Goal: Task Accomplishment & Management: Complete application form

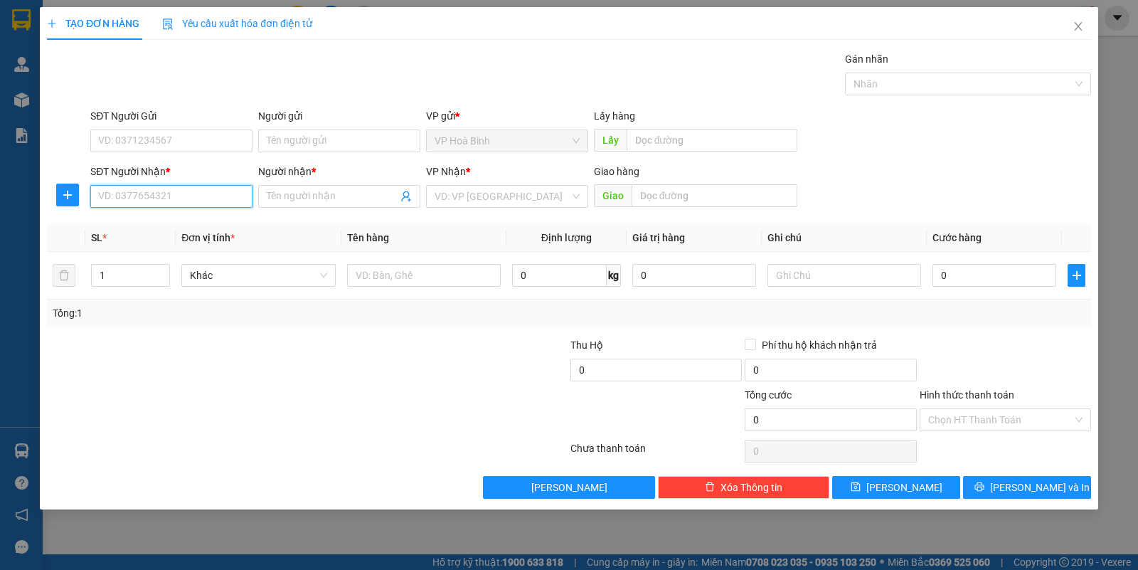
click at [157, 208] on input "SĐT Người Nhận *" at bounding box center [171, 196] width 162 height 23
click at [144, 229] on div "0934420791 - [PERSON_NAME]" at bounding box center [171, 226] width 145 height 16
type input "0934420791"
type input "KHÁNH"
type input "30.000"
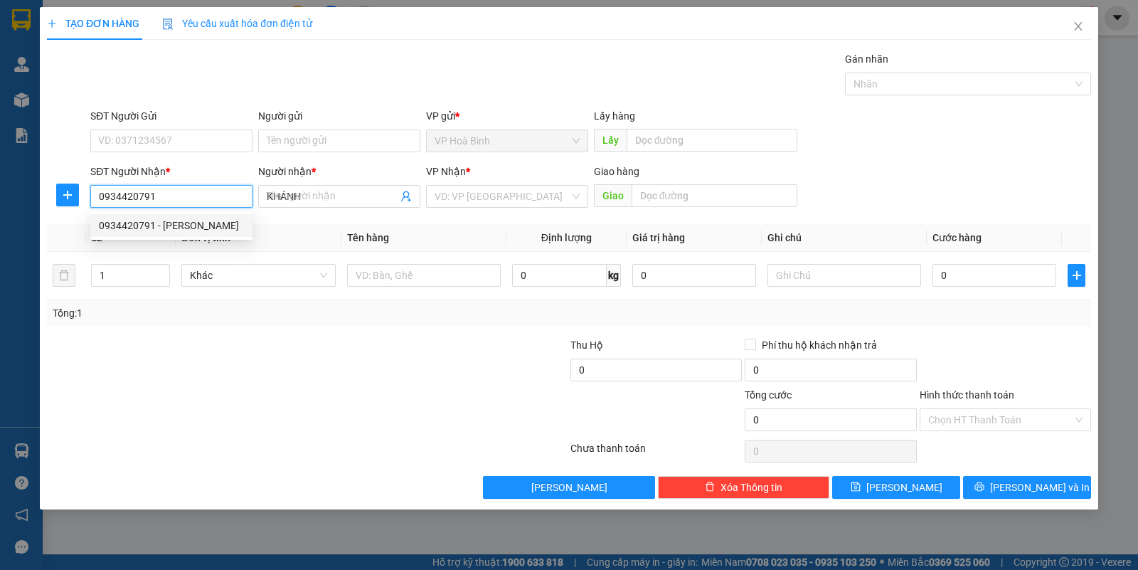
type input "30.000"
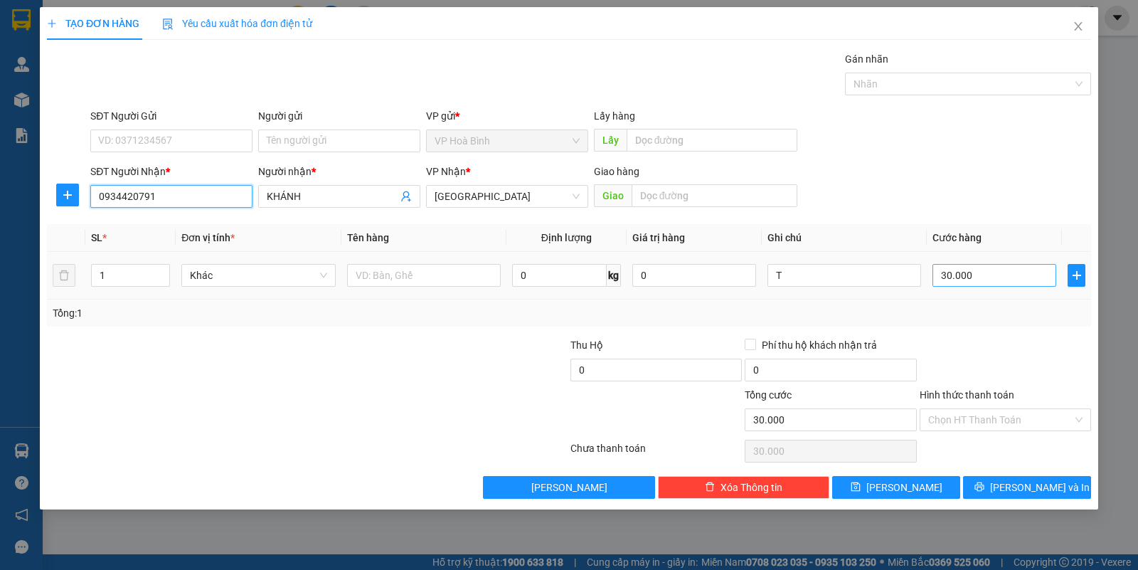
type input "0934420791"
click at [991, 285] on input "30.000" at bounding box center [995, 275] width 124 height 23
type input "7"
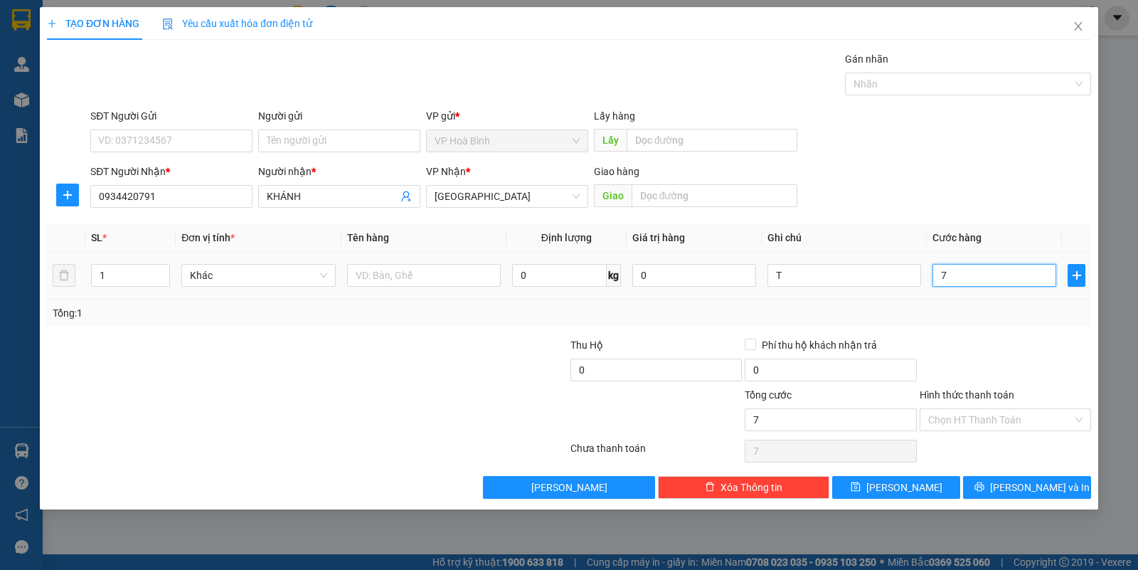
type input "70"
type input "700"
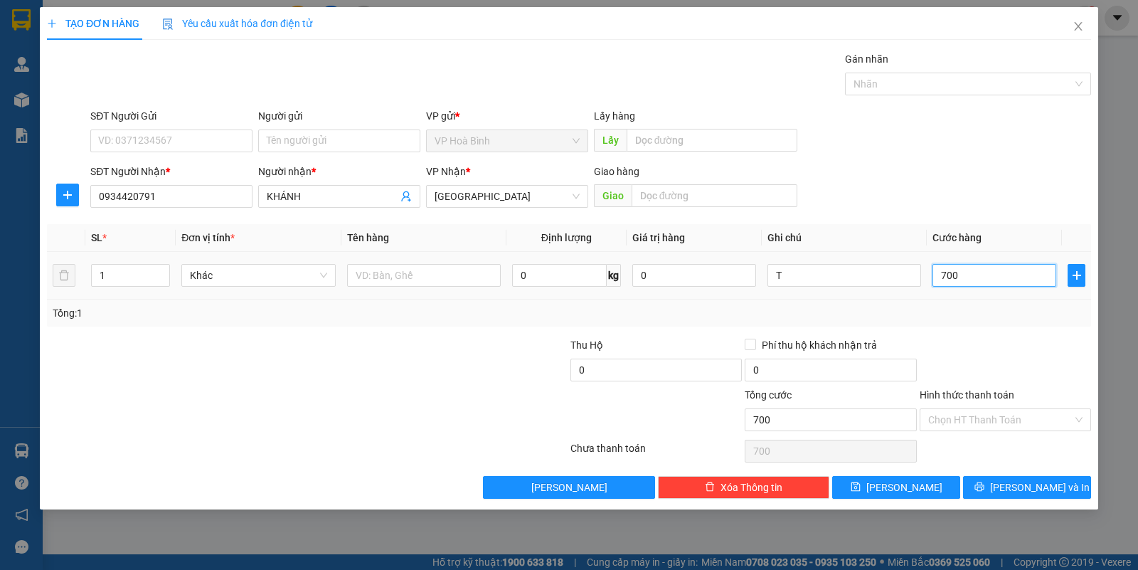
type input "7.000"
type input "70.000"
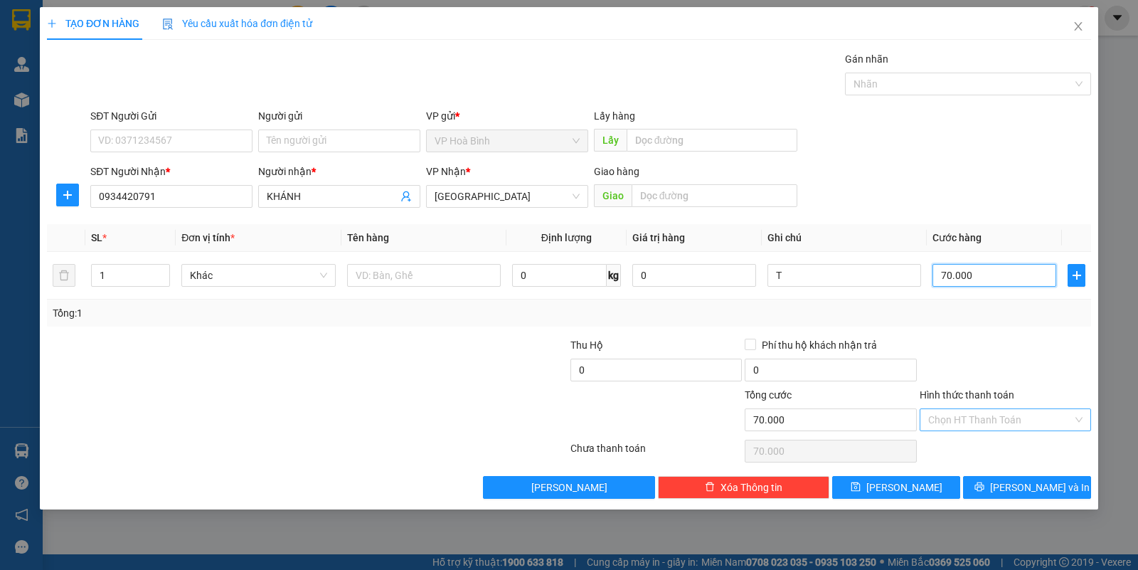
type input "70.000"
click at [958, 411] on input "Hình thức thanh toán" at bounding box center [1000, 419] width 144 height 21
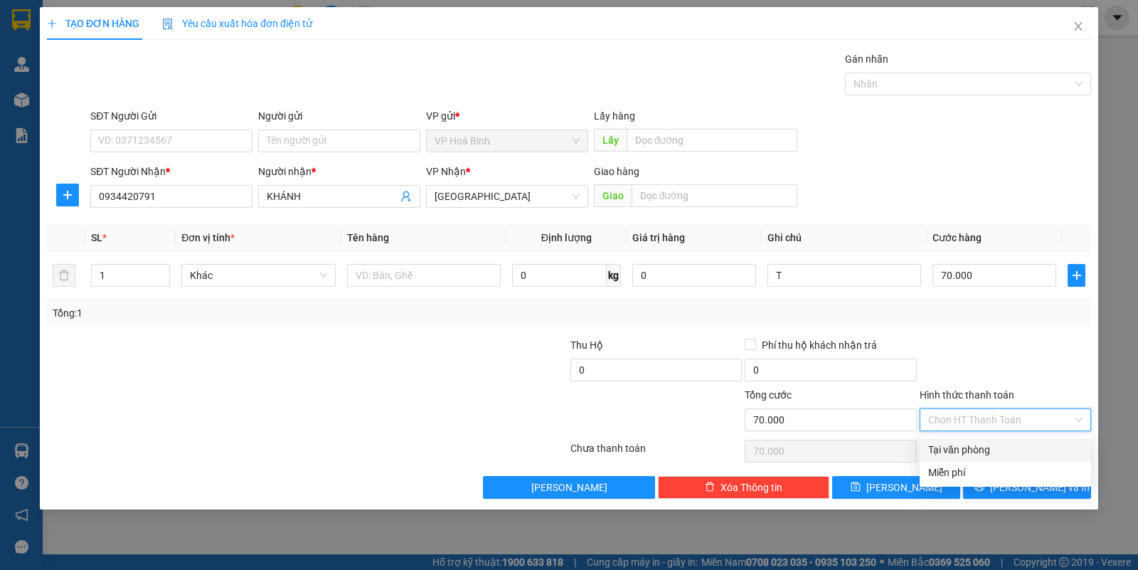
click at [971, 450] on div "Tại văn phòng" at bounding box center [1005, 450] width 154 height 16
type input "0"
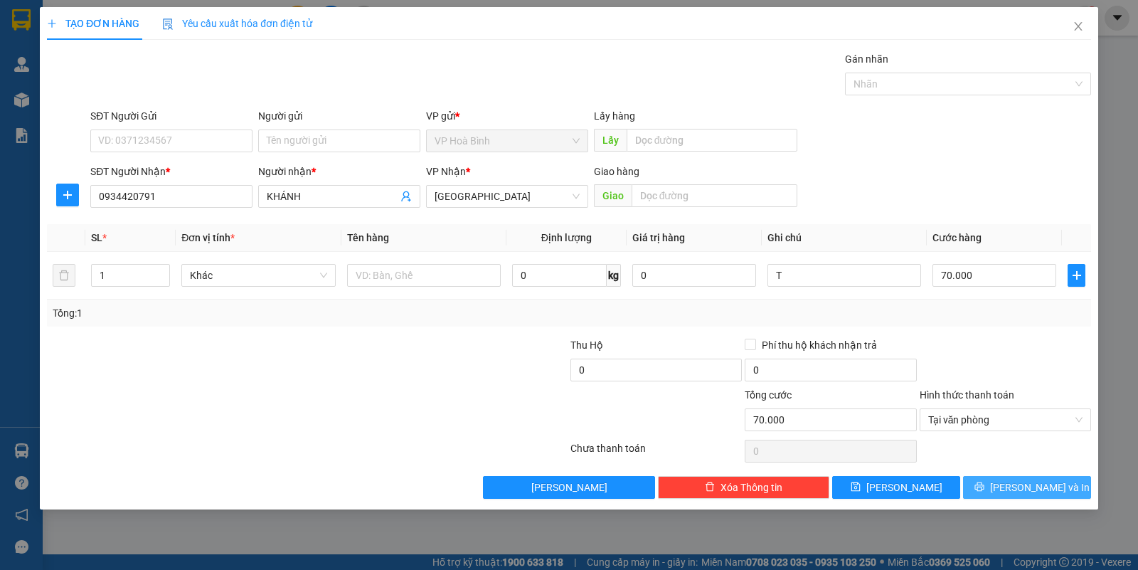
click at [1026, 484] on span "[PERSON_NAME] và In" at bounding box center [1040, 488] width 100 height 16
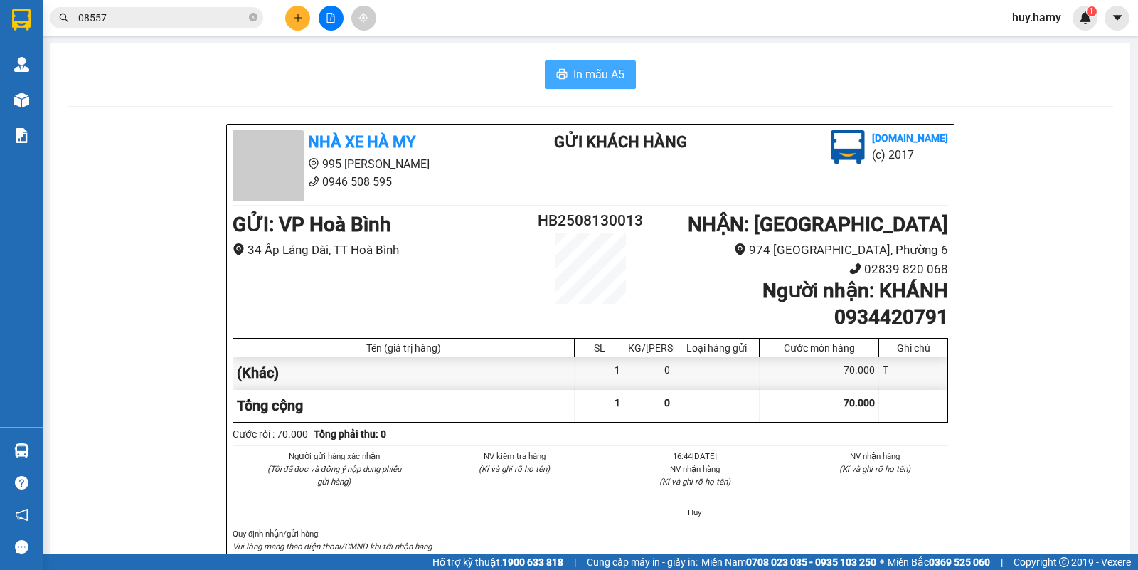
click at [582, 75] on span "In mẫu A5" at bounding box center [598, 74] width 51 height 18
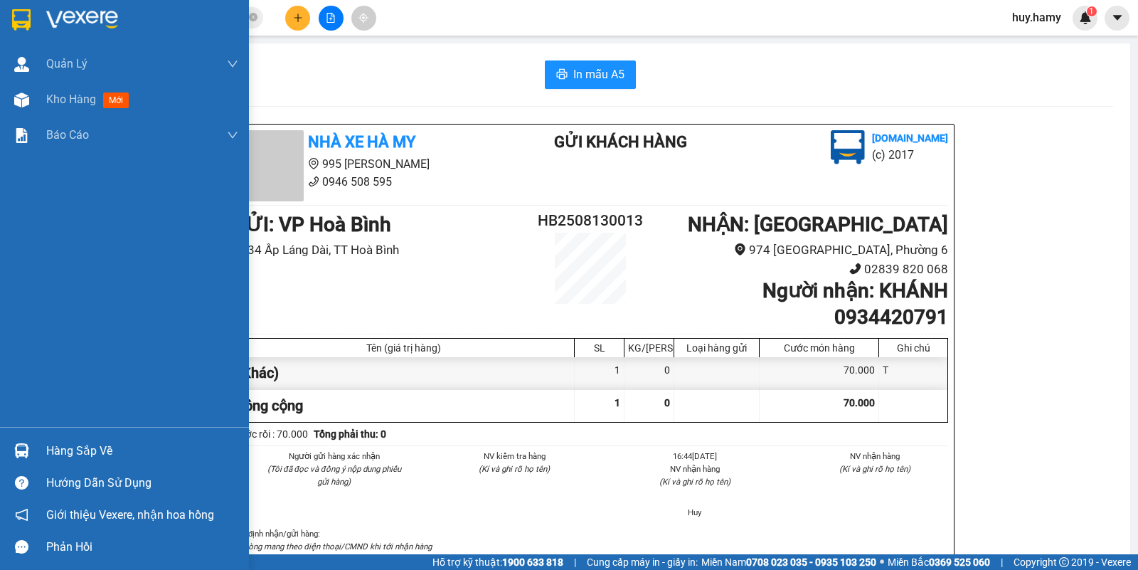
click at [87, 441] on div "Hàng sắp về" at bounding box center [142, 450] width 192 height 21
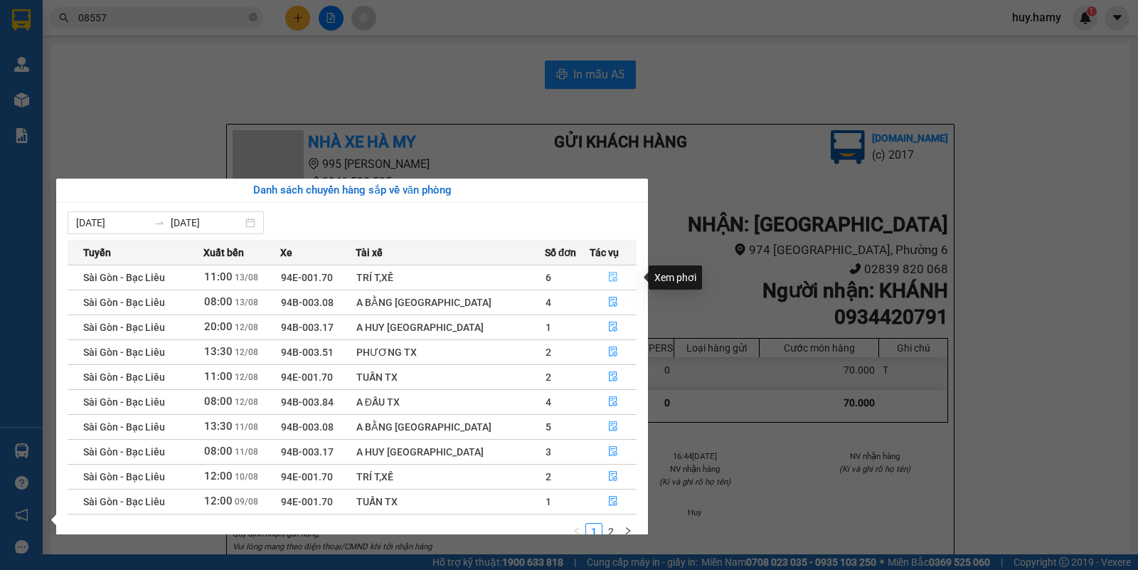
click at [609, 282] on icon "file-done" at bounding box center [613, 277] width 10 height 10
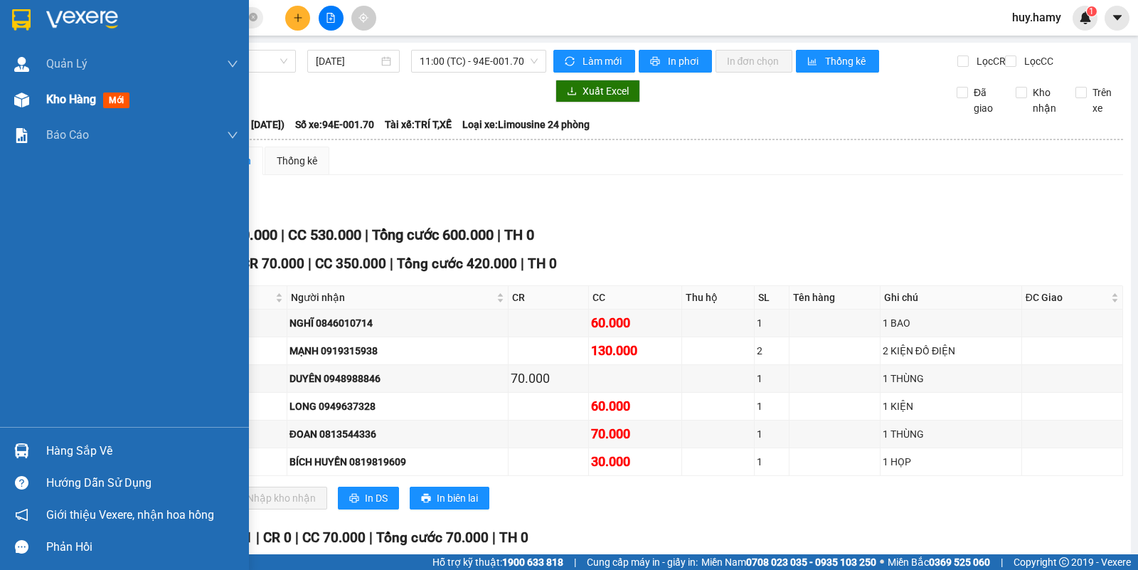
click at [47, 90] on div "Kho hàng mới" at bounding box center [90, 99] width 89 height 18
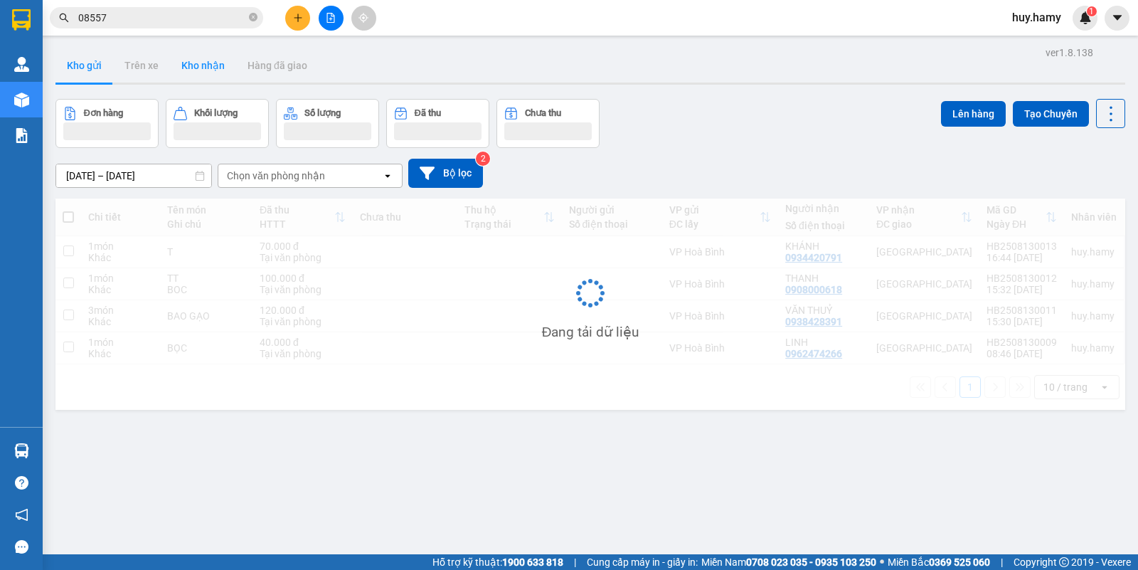
click at [203, 68] on button "Kho nhận" at bounding box center [203, 65] width 66 height 34
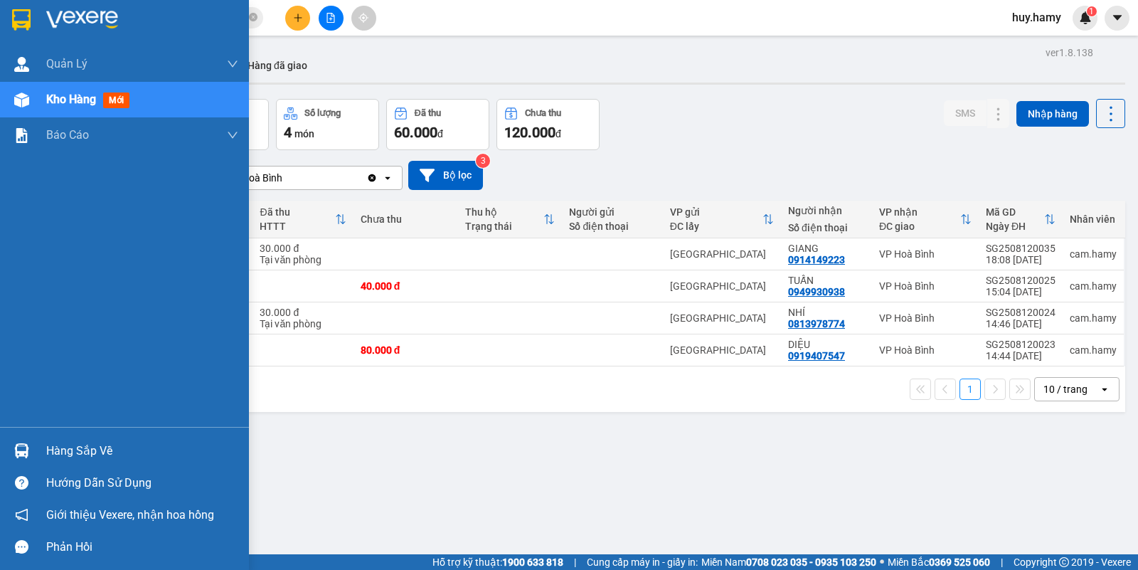
click at [101, 457] on div "Hàng sắp về" at bounding box center [142, 450] width 192 height 21
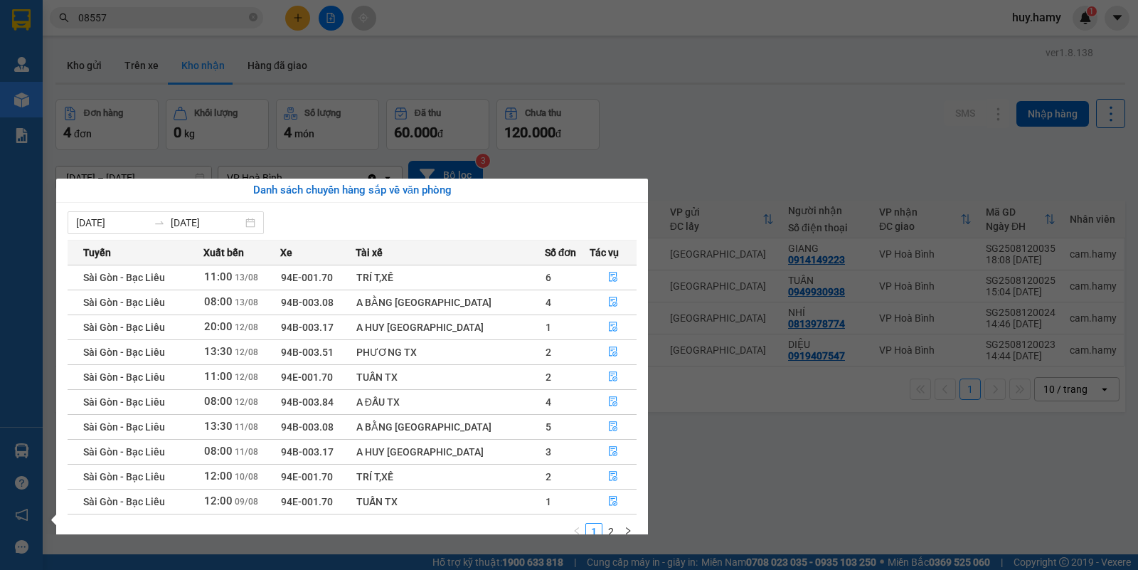
click at [751, 100] on section "Kết quả tìm kiếm ( 39 ) Bộ lọc Mã ĐH Trạng thái Món hàng Thu hộ Tổng cước Chưa …" at bounding box center [569, 285] width 1138 height 570
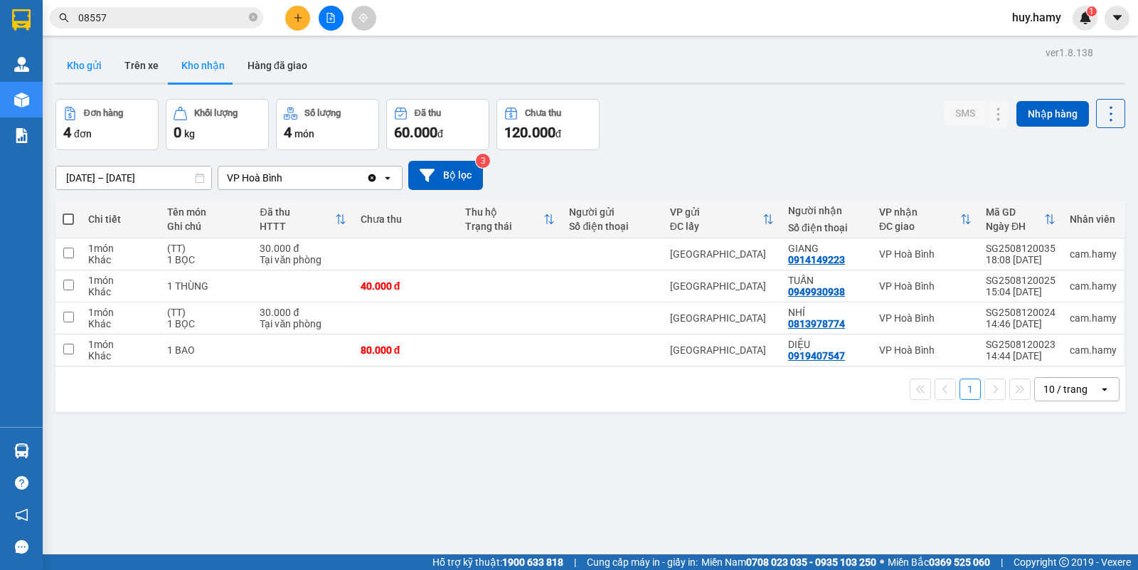
click at [92, 52] on button "Kho gửi" at bounding box center [84, 65] width 58 height 34
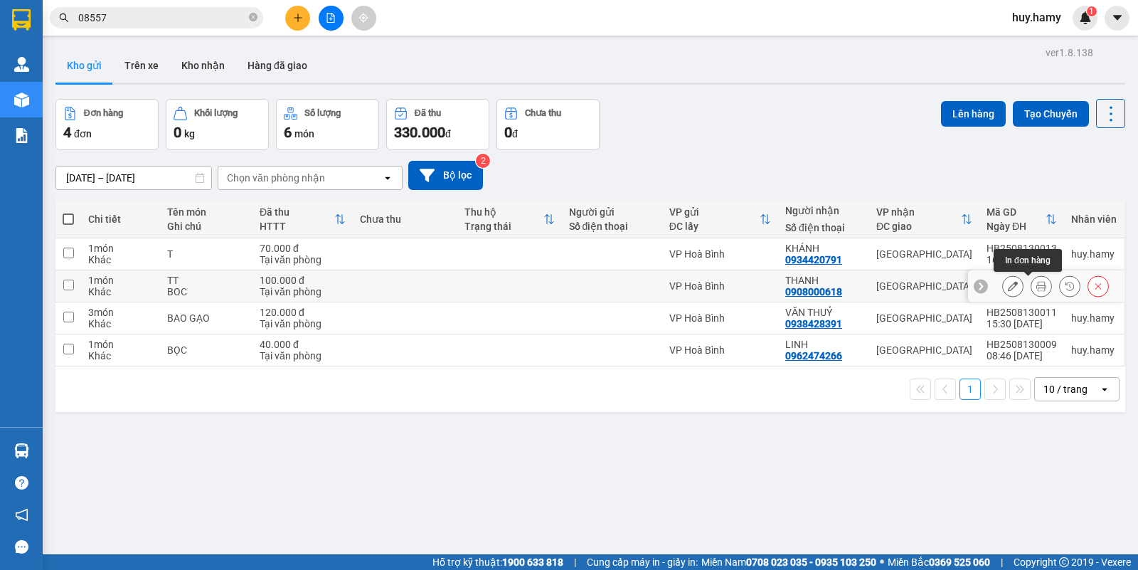
click at [1037, 290] on icon at bounding box center [1042, 286] width 10 height 10
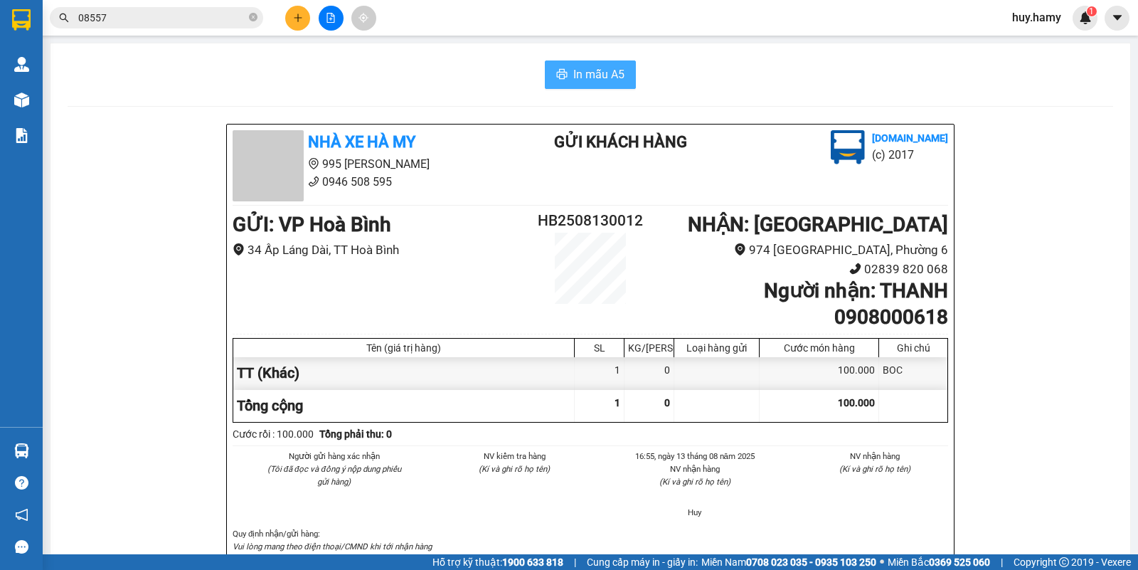
click at [573, 83] on span "In mẫu A5" at bounding box center [598, 74] width 51 height 18
click at [299, 21] on icon "plus" at bounding box center [298, 18] width 10 height 10
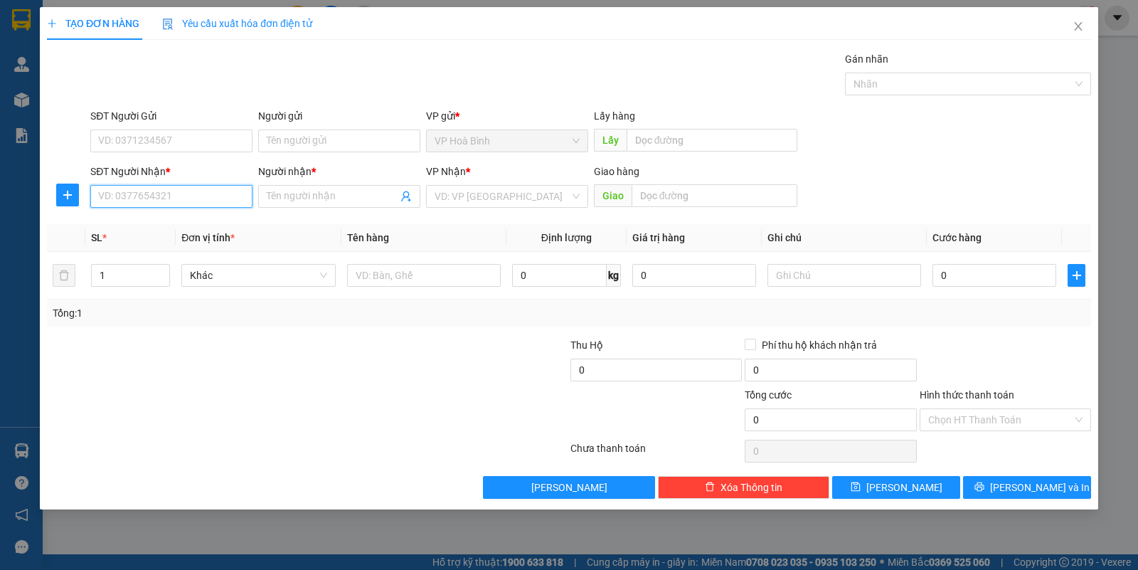
click at [199, 190] on input "SĐT Người Nhận *" at bounding box center [171, 196] width 162 height 23
click at [179, 218] on div "0939847016 - DUY" at bounding box center [171, 226] width 145 height 16
type input "0939847016"
type input "DUY"
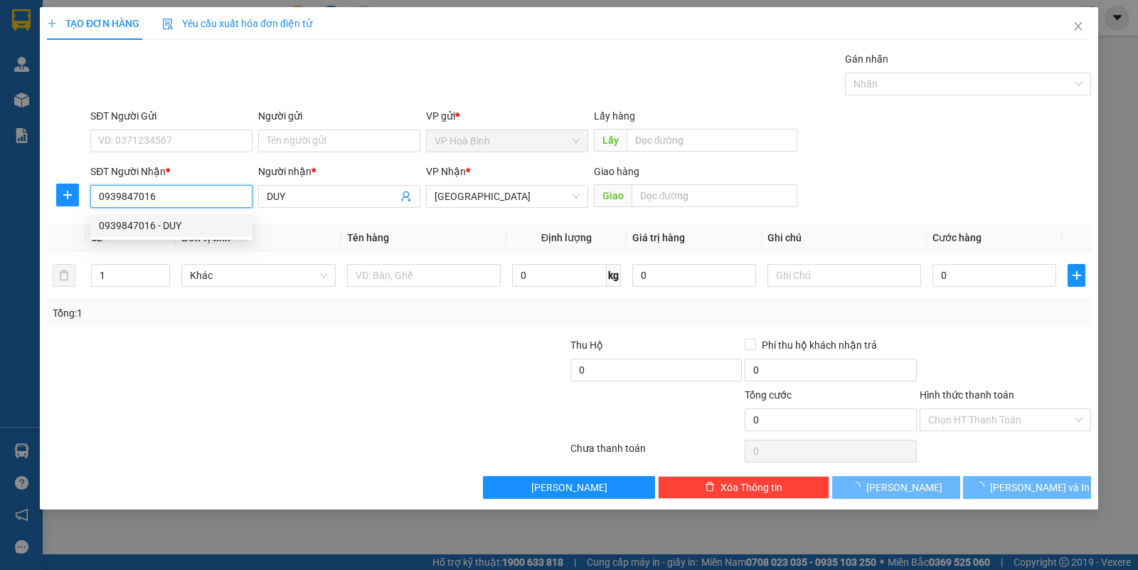
type input "100.000"
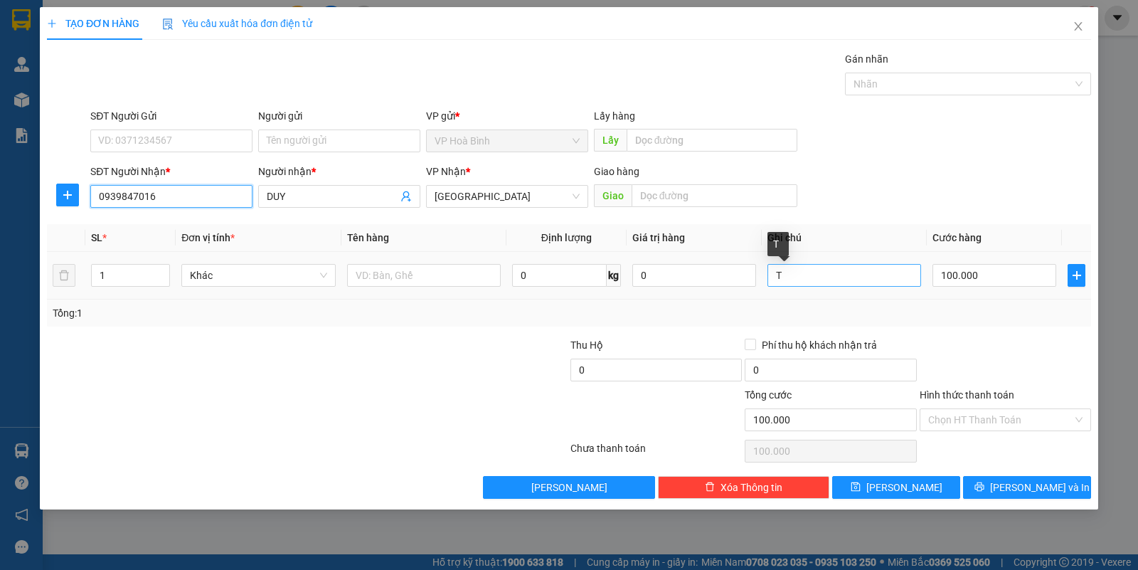
type input "0939847016"
click at [812, 280] on input "T" at bounding box center [845, 275] width 154 height 23
type input "T GIẤY"
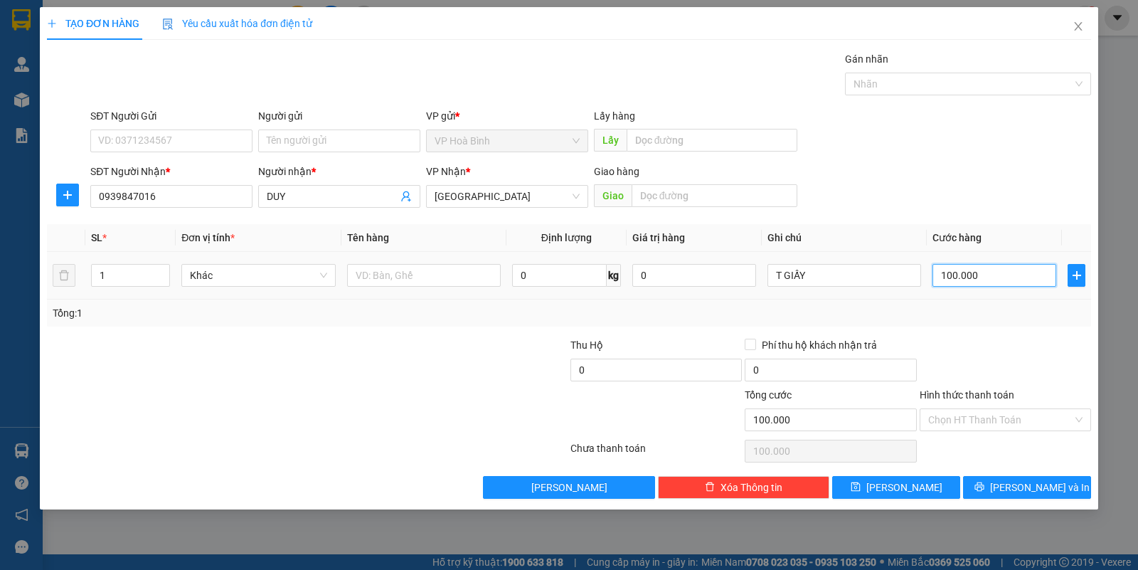
click at [943, 282] on input "100.000" at bounding box center [995, 275] width 124 height 23
type input "4"
type input "40"
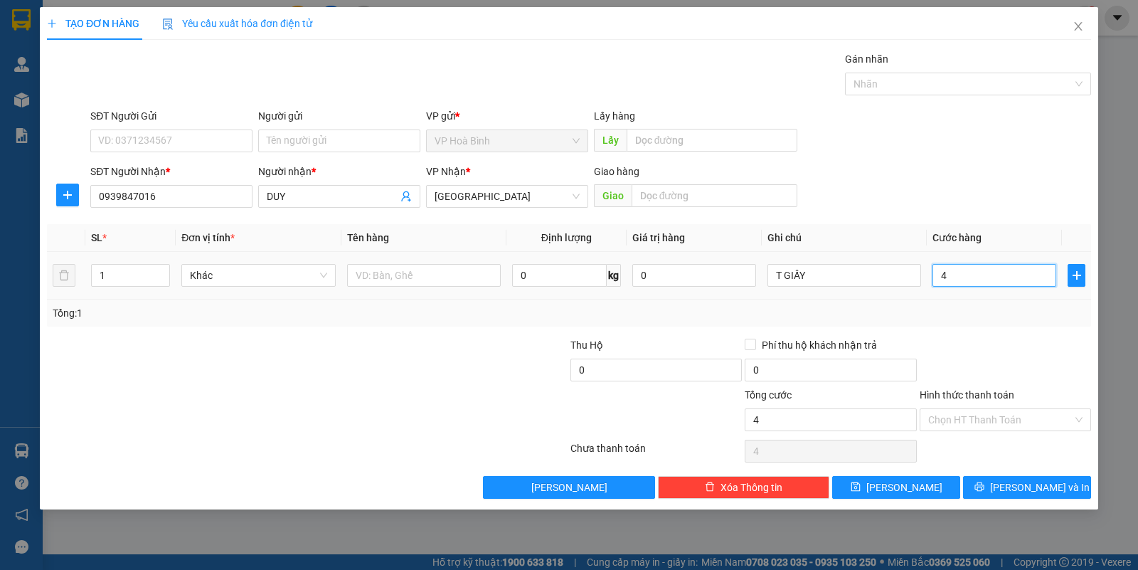
type input "40"
type input "400"
type input "4.000"
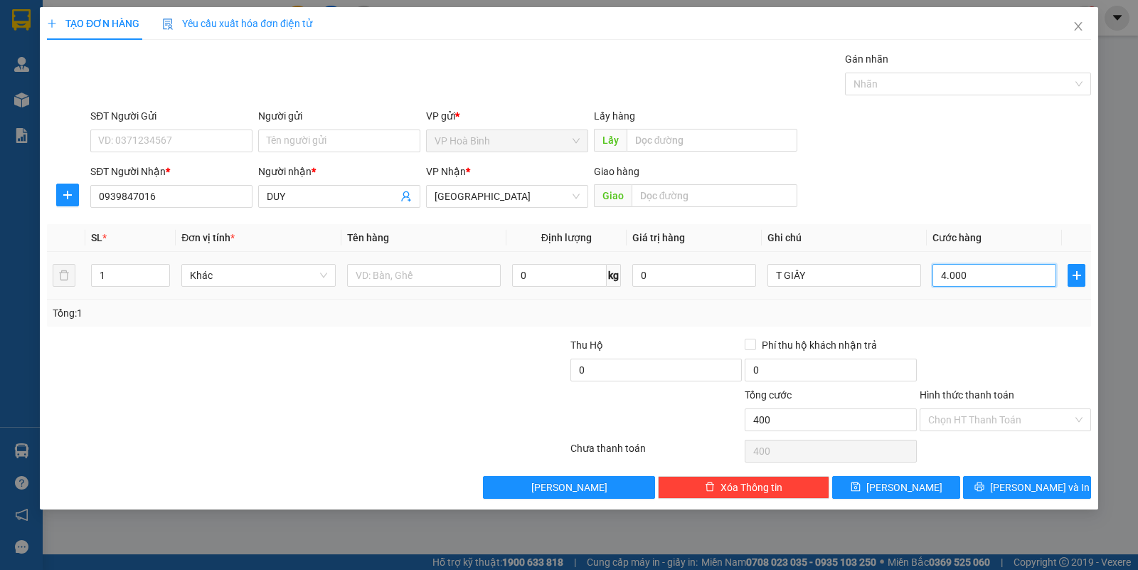
type input "4.000"
type input "40.000"
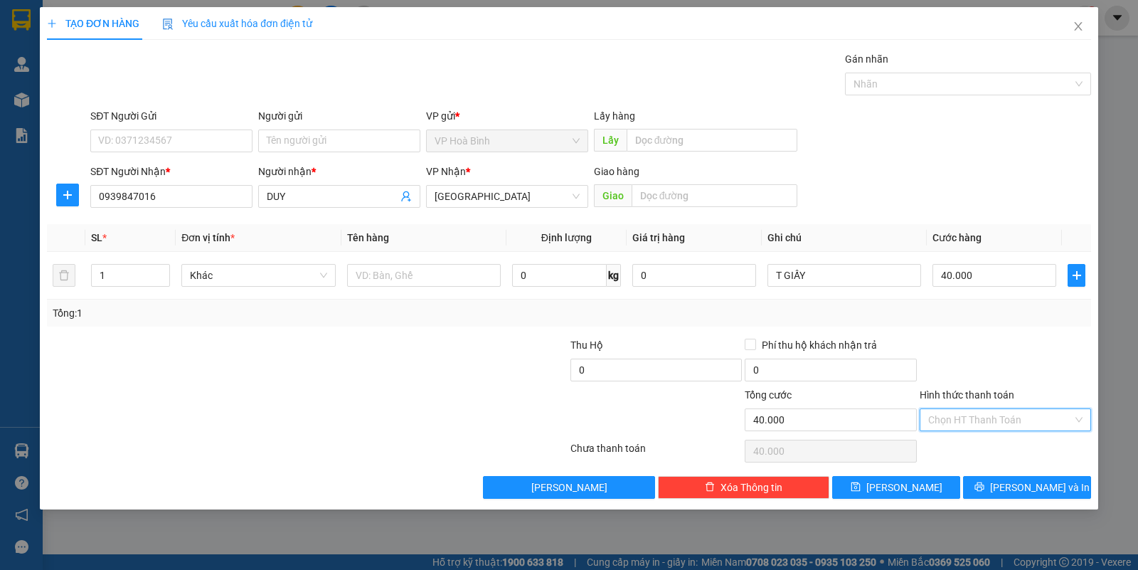
drag, startPoint x: 966, startPoint y: 418, endPoint x: 972, endPoint y: 447, distance: 29.7
click at [968, 428] on input "Hình thức thanh toán" at bounding box center [1000, 419] width 144 height 21
click at [972, 447] on div "Tại văn phòng" at bounding box center [1005, 450] width 154 height 16
type input "0"
click at [1009, 481] on button "[PERSON_NAME] và In" at bounding box center [1027, 487] width 128 height 23
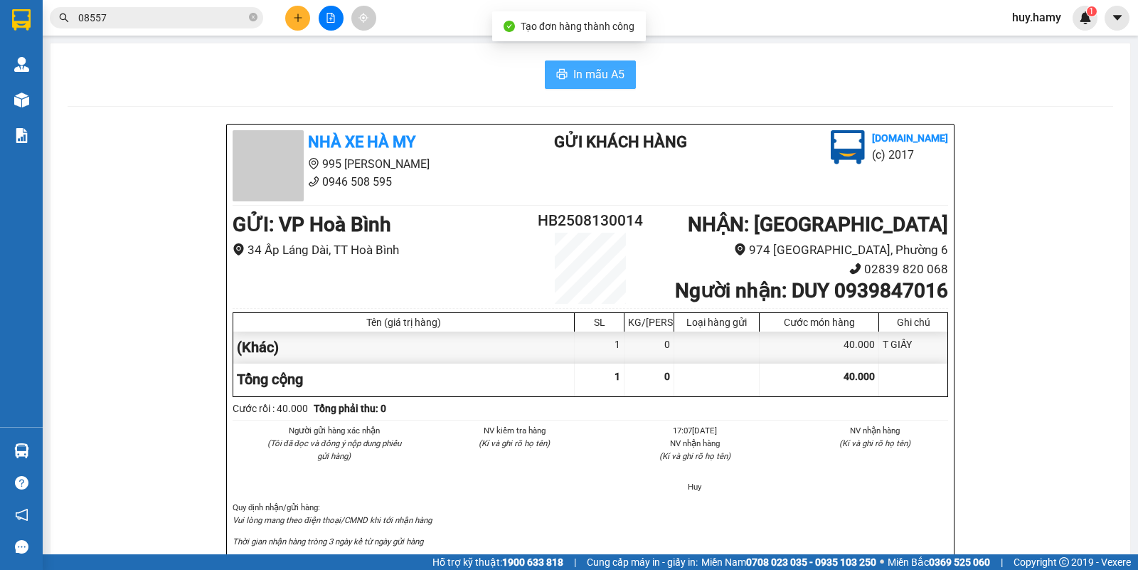
click at [563, 73] on button "In mẫu A5" at bounding box center [590, 74] width 91 height 28
click at [296, 15] on icon "plus" at bounding box center [298, 18] width 10 height 10
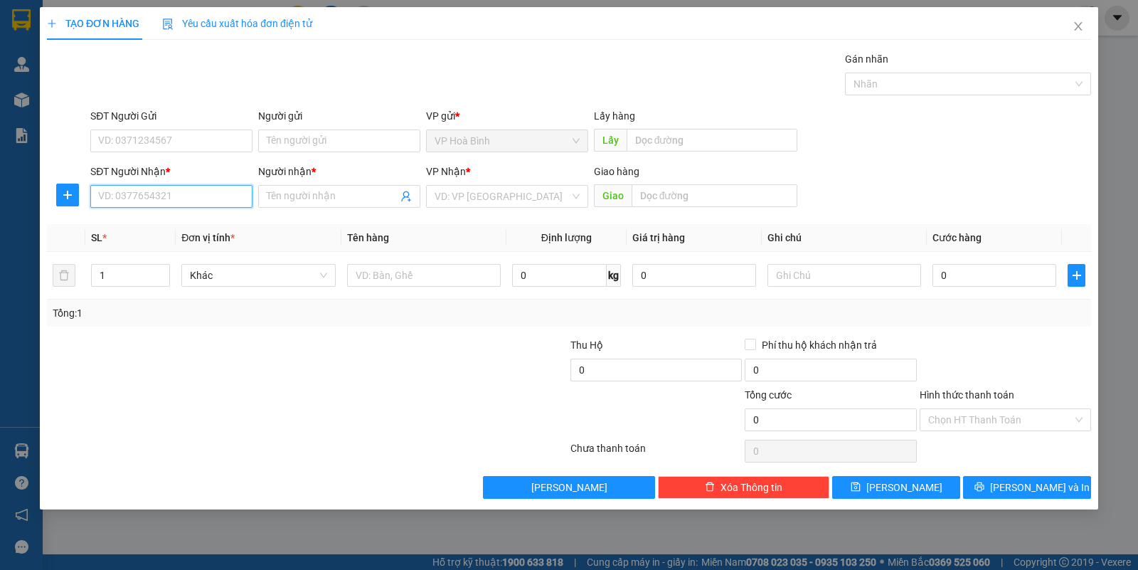
click at [160, 190] on input "SĐT Người Nhận *" at bounding box center [171, 196] width 162 height 23
type input "0917119951"
click at [147, 222] on div "0917119951 - CÚC" at bounding box center [171, 226] width 145 height 16
type input "CÚC"
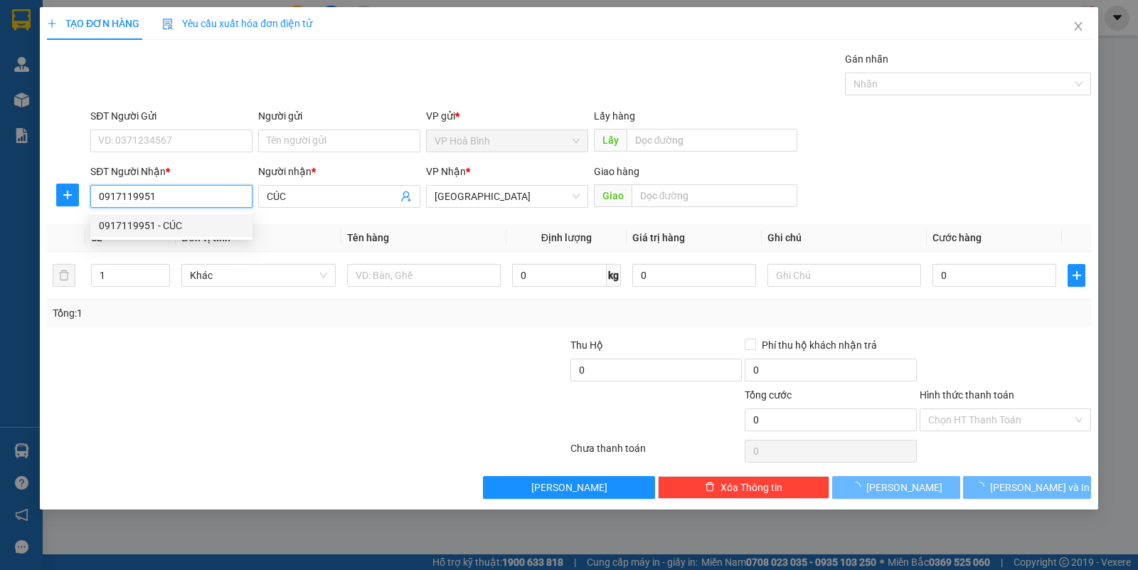
type input "40.000"
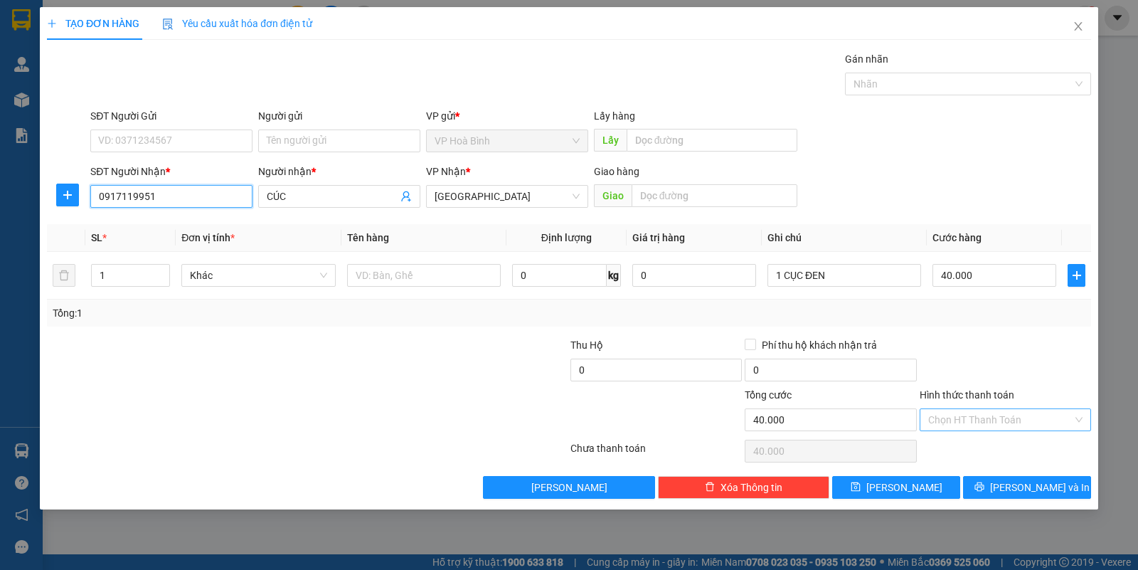
type input "0917119951"
drag, startPoint x: 991, startPoint y: 425, endPoint x: 983, endPoint y: 448, distance: 24.3
click at [990, 425] on input "Hình thức thanh toán" at bounding box center [1000, 419] width 144 height 21
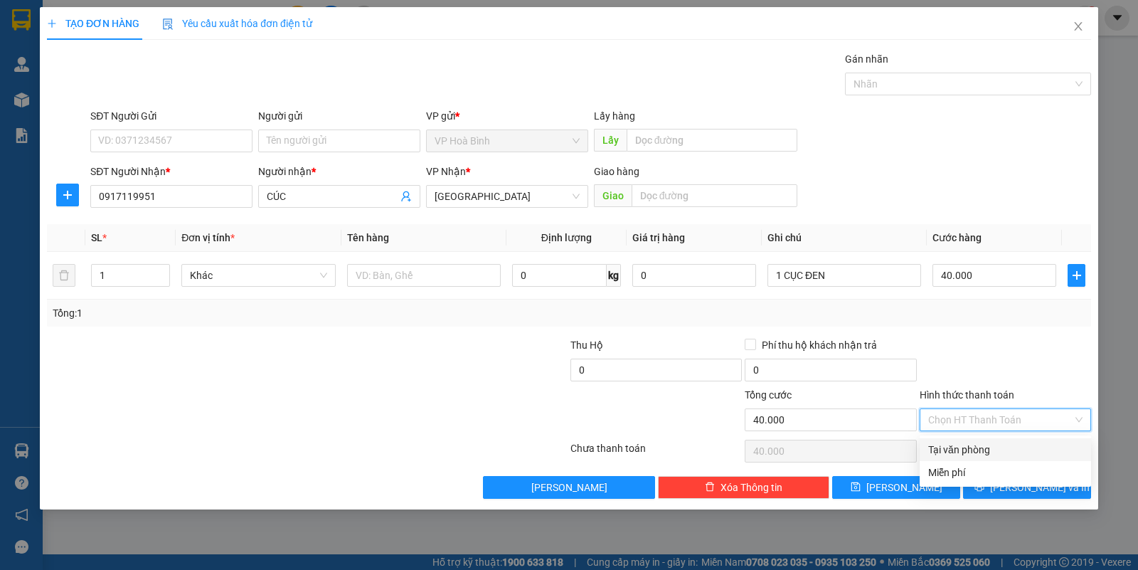
click at [980, 448] on div "Tại văn phòng" at bounding box center [1005, 450] width 154 height 16
type input "0"
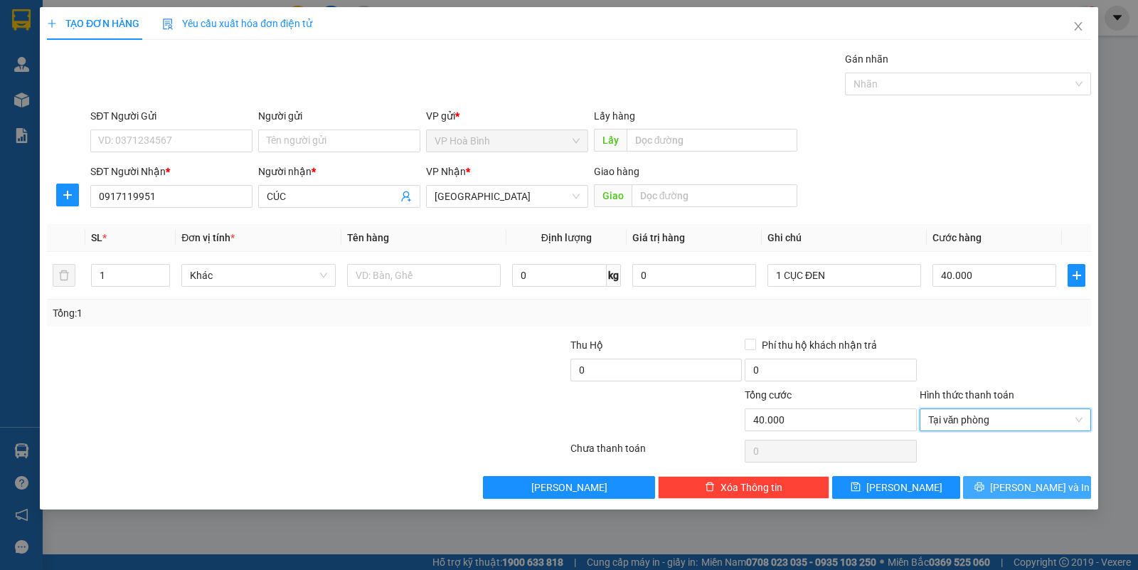
click at [1016, 493] on span "[PERSON_NAME] và In" at bounding box center [1040, 488] width 100 height 16
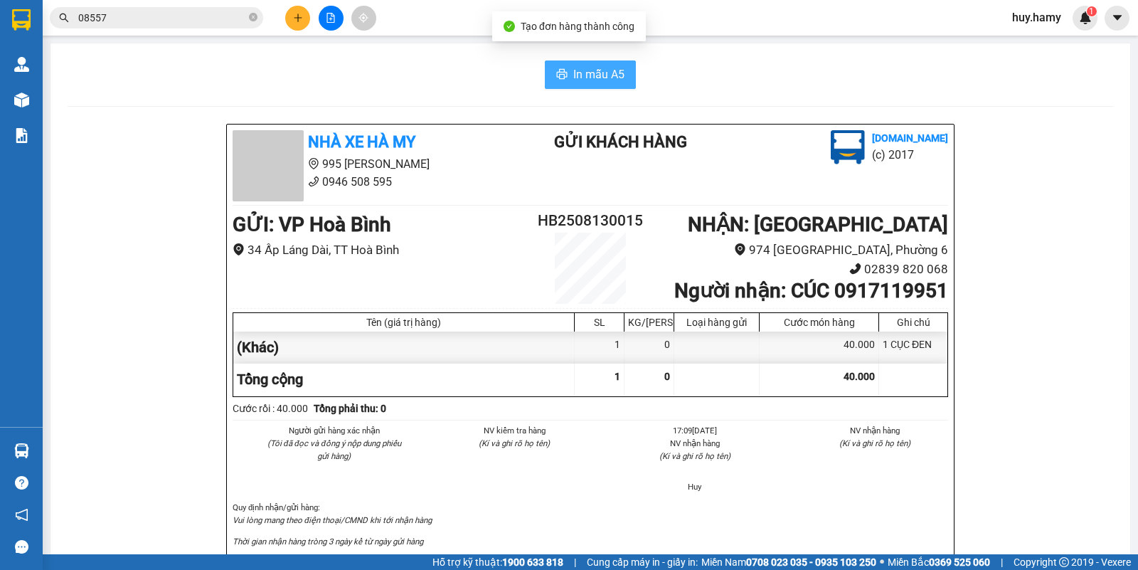
click at [562, 63] on button "In mẫu A5" at bounding box center [590, 74] width 91 height 28
